Goal: Find specific page/section: Find specific page/section

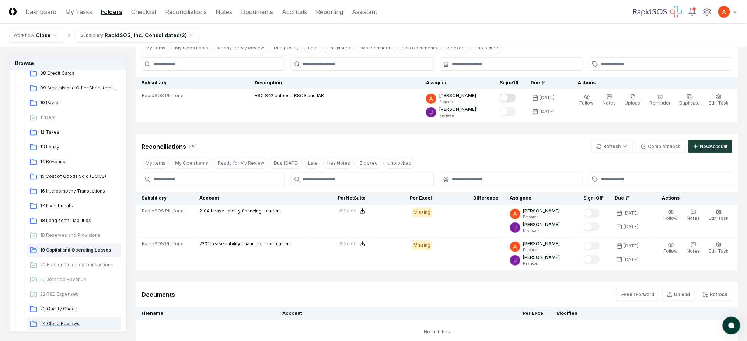
scroll to position [245, 0]
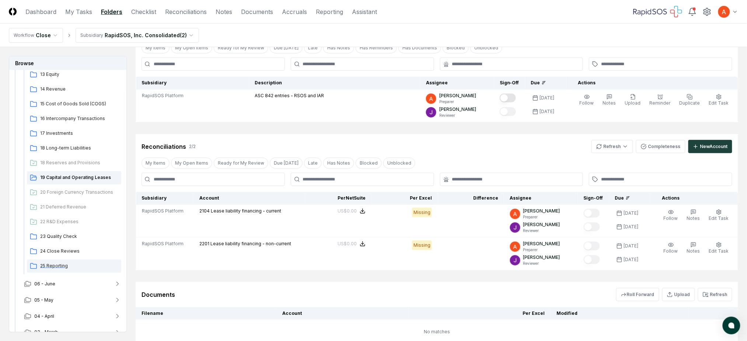
click at [61, 266] on span "25 Reporting" at bounding box center [79, 266] width 78 height 7
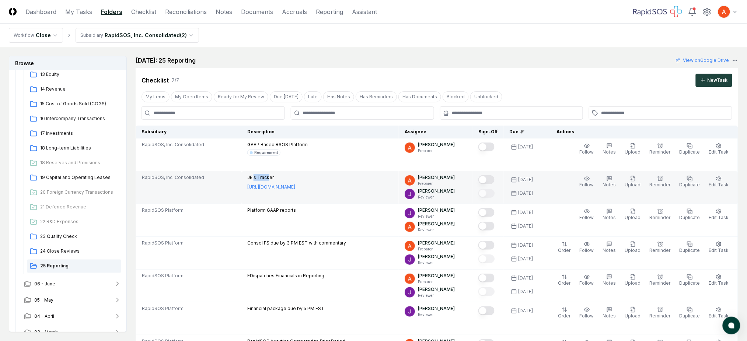
drag, startPoint x: 256, startPoint y: 176, endPoint x: 272, endPoint y: 177, distance: 15.9
click at [272, 177] on p "JE's Tracker" at bounding box center [271, 177] width 48 height 7
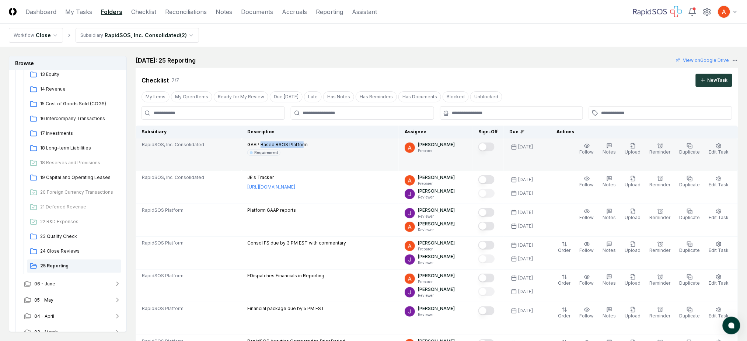
drag, startPoint x: 263, startPoint y: 144, endPoint x: 305, endPoint y: 144, distance: 42.0
click at [305, 144] on p "GAAP Based RSOS Platform" at bounding box center [277, 144] width 60 height 7
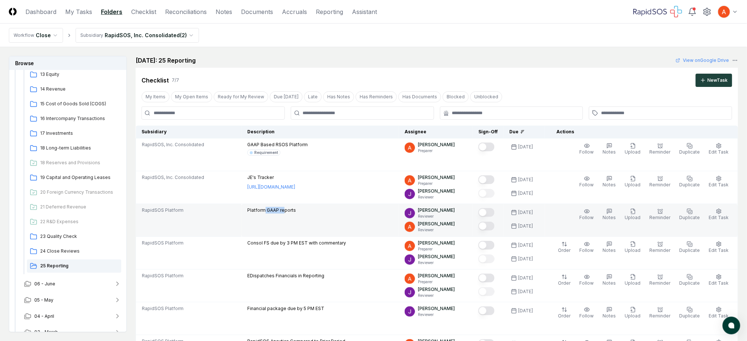
drag, startPoint x: 266, startPoint y: 214, endPoint x: 287, endPoint y: 211, distance: 21.5
click at [287, 211] on p "Platform GAAP reports" at bounding box center [271, 210] width 49 height 7
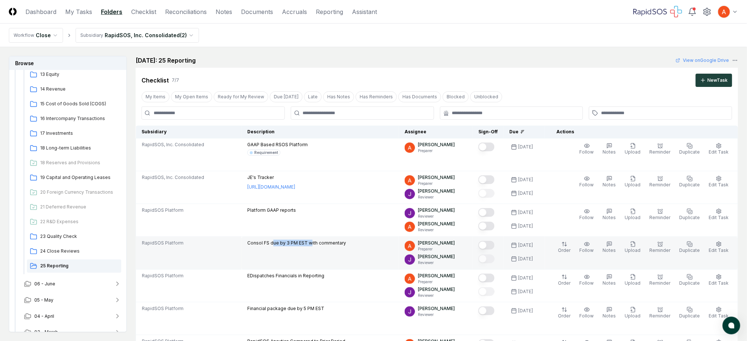
drag, startPoint x: 278, startPoint y: 245, endPoint x: 326, endPoint y: 245, distance: 48.3
click at [326, 245] on p "Consol FS due by 3 PM EST with commentary" at bounding box center [296, 243] width 99 height 7
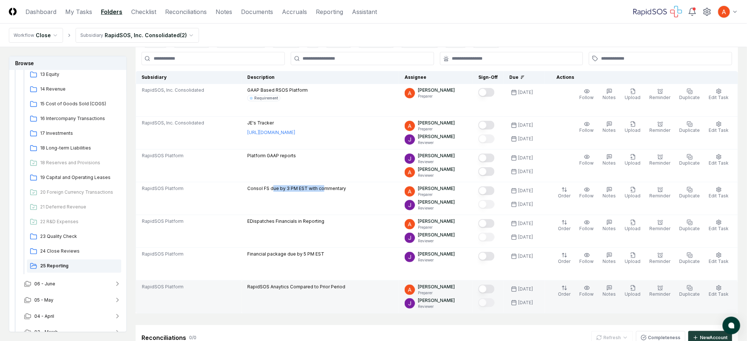
scroll to position [98, 0]
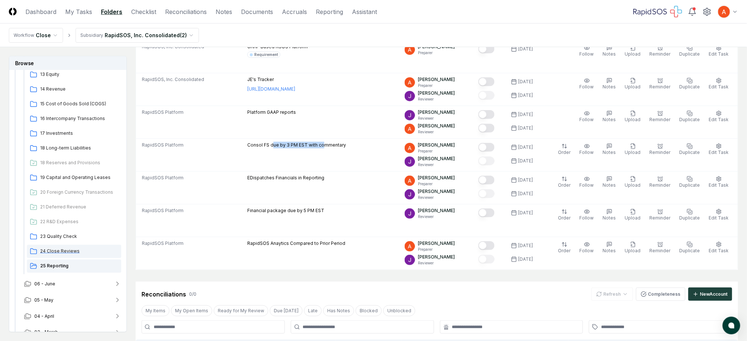
click at [71, 251] on span "24 Close Reviews" at bounding box center [79, 251] width 78 height 7
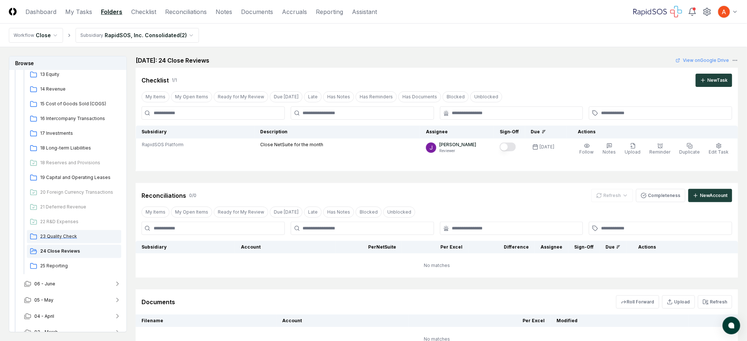
click at [70, 234] on span "23 Quality Check" at bounding box center [79, 236] width 78 height 7
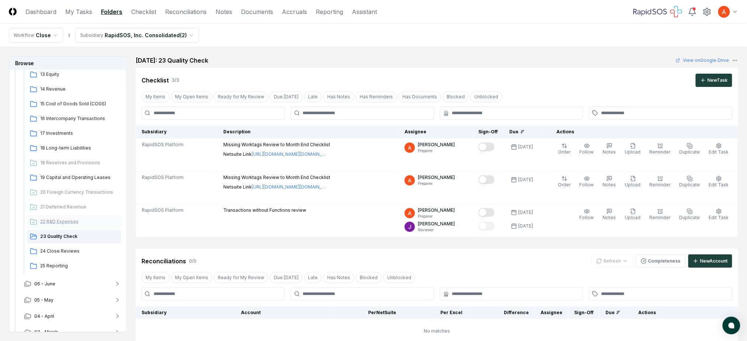
click at [65, 218] on span "22 R&D Expenses" at bounding box center [79, 221] width 78 height 7
click at [69, 209] on span "21 Deferred Revenue" at bounding box center [79, 207] width 78 height 7
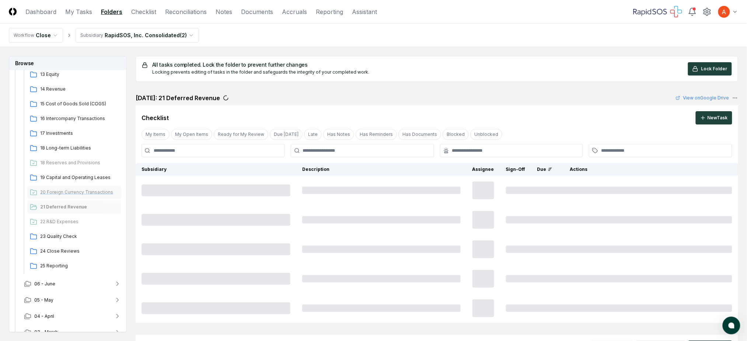
click at [83, 192] on span "20 Foreign Currency Transactions" at bounding box center [79, 192] width 78 height 7
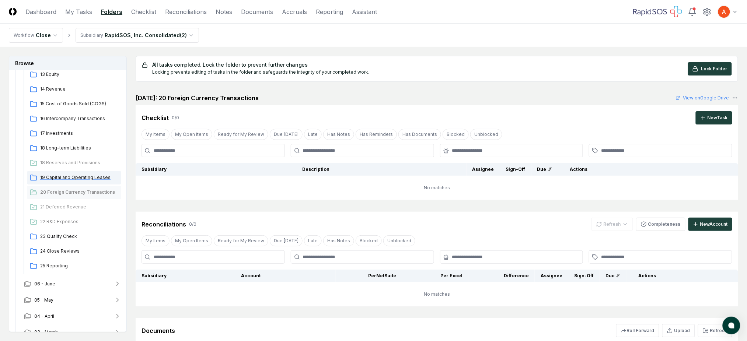
click at [74, 174] on span "19 Capital and Operating Leases" at bounding box center [79, 177] width 78 height 7
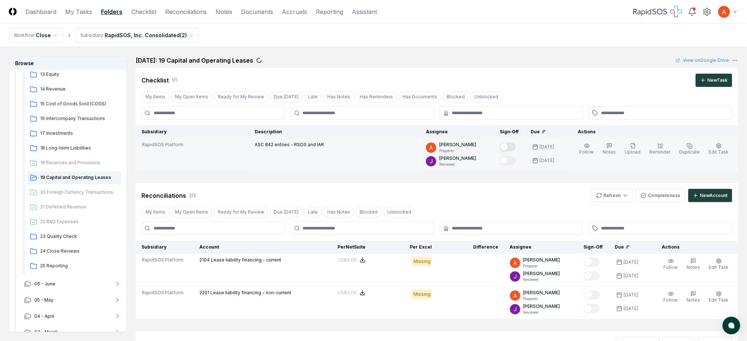
click at [514, 148] on button "Mark complete" at bounding box center [508, 147] width 16 height 9
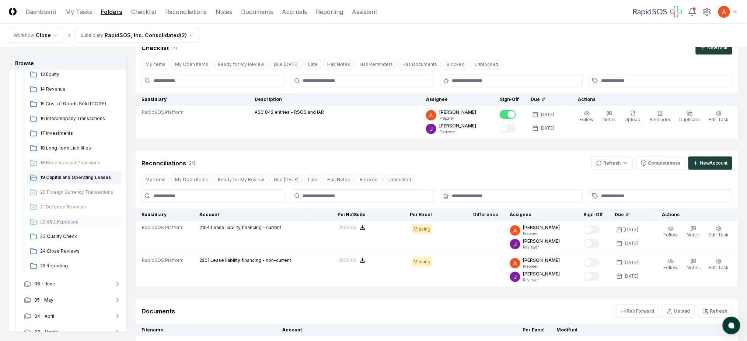
scroll to position [49, 0]
